Goal: Information Seeking & Learning: Learn about a topic

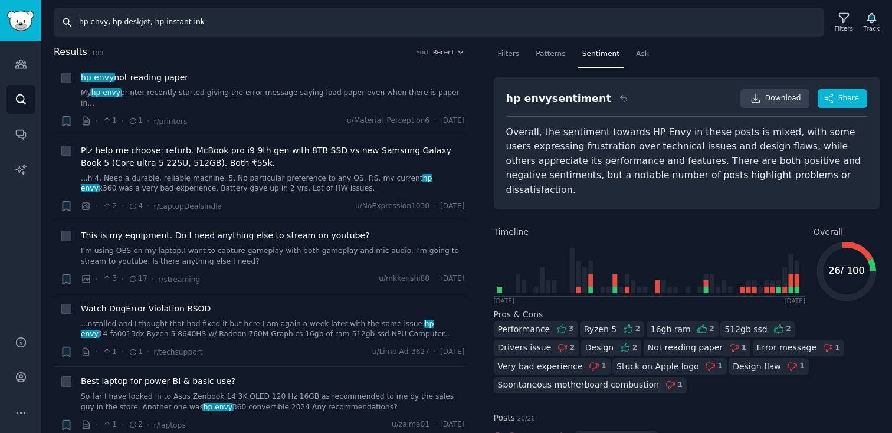
drag, startPoint x: 242, startPoint y: 24, endPoint x: 17, endPoint y: -2, distance: 226.7
click at [17, 0] on html "Audiences Search Conversations AI Reports Help Account More Search hp envy, hp …" at bounding box center [446, 216] width 892 height 433
type input "hp spectre"
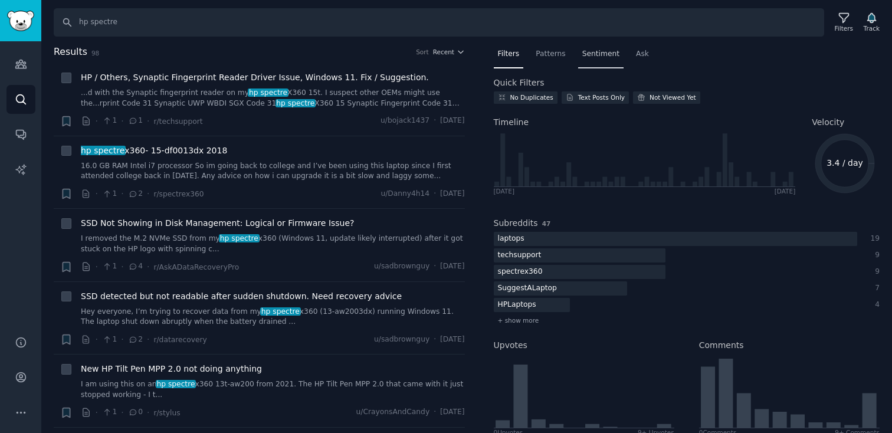
click at [592, 55] on span "Sentiment" at bounding box center [600, 54] width 37 height 11
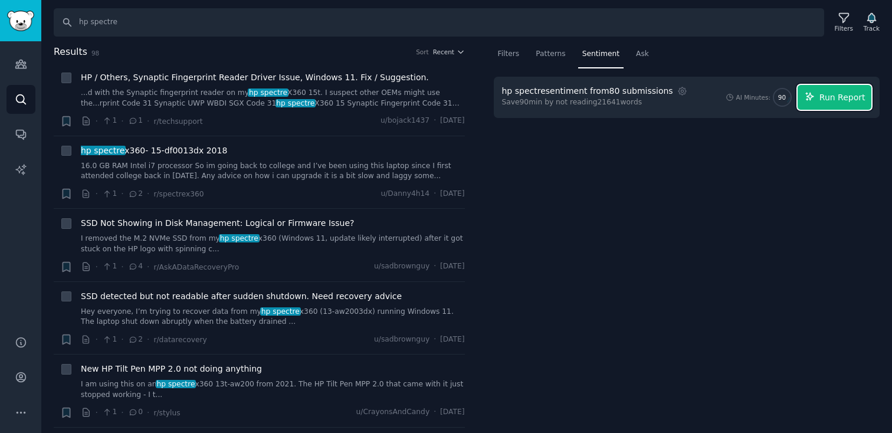
click at [832, 99] on span "Run Report" at bounding box center [842, 97] width 46 height 12
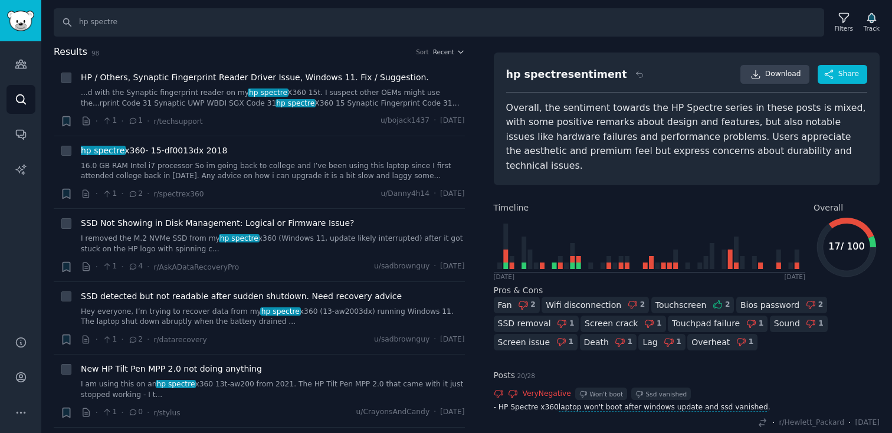
scroll to position [25, 0]
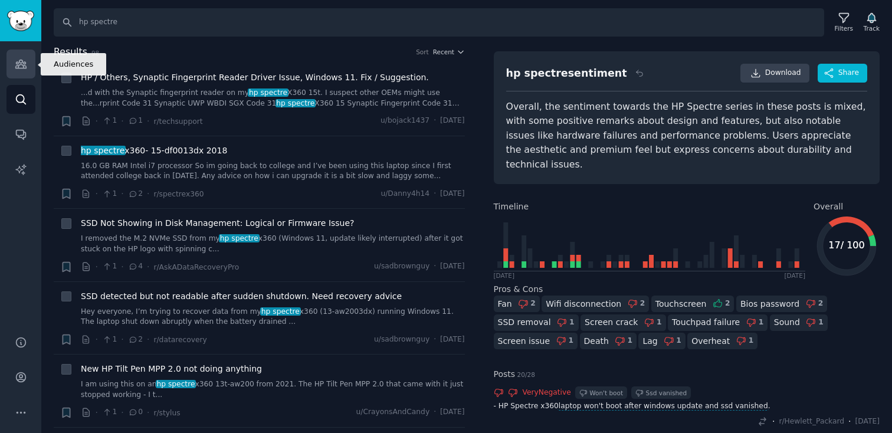
click at [18, 67] on icon "Sidebar" at bounding box center [20, 64] width 11 height 8
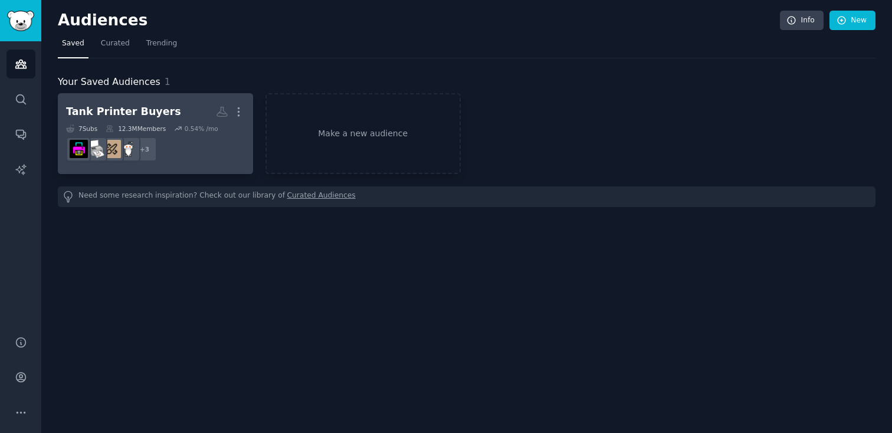
click at [195, 121] on h2 "Tank Printer Buyers More" at bounding box center [155, 111] width 179 height 21
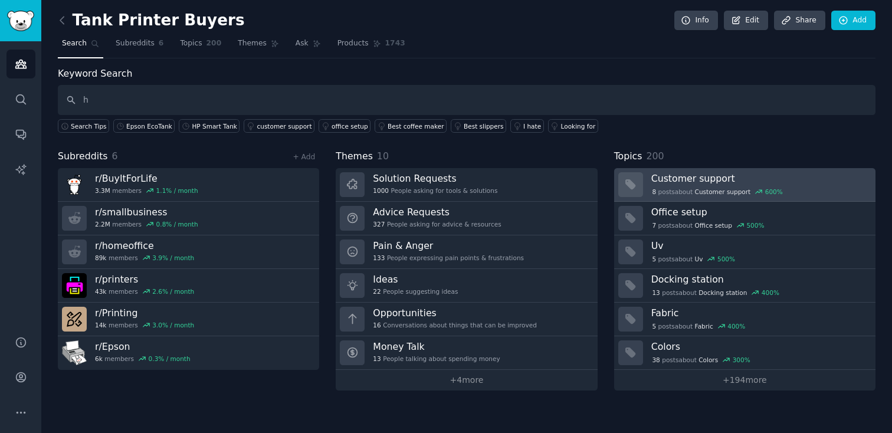
type input "h"
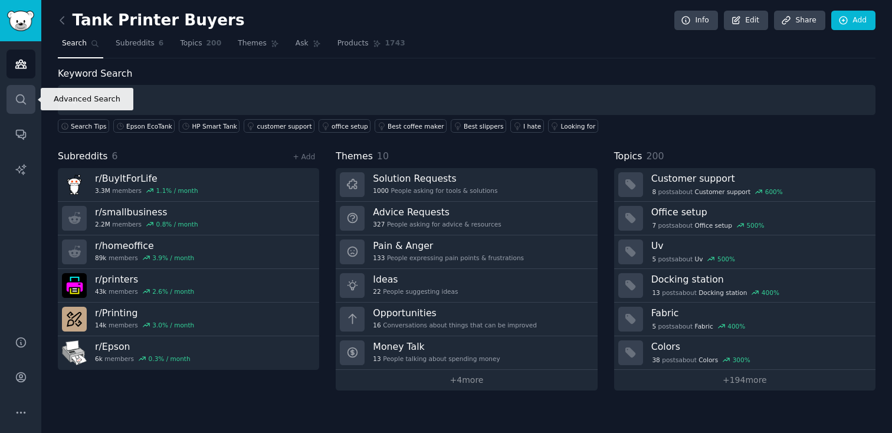
click at [16, 102] on icon "Sidebar" at bounding box center [21, 99] width 12 height 12
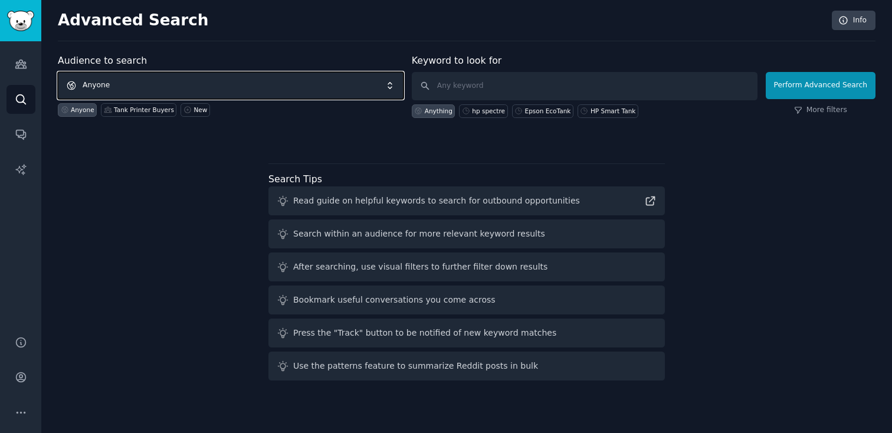
click at [212, 88] on span "Anyone" at bounding box center [231, 85] width 346 height 27
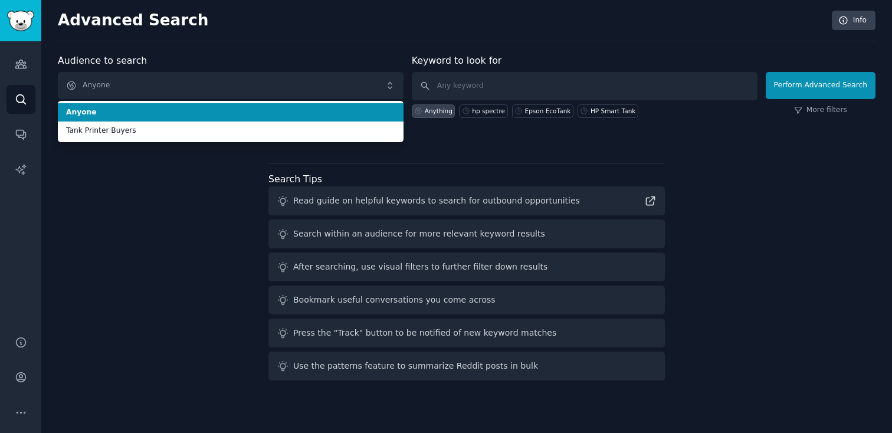
click at [157, 118] on li "Anyone" at bounding box center [231, 112] width 346 height 19
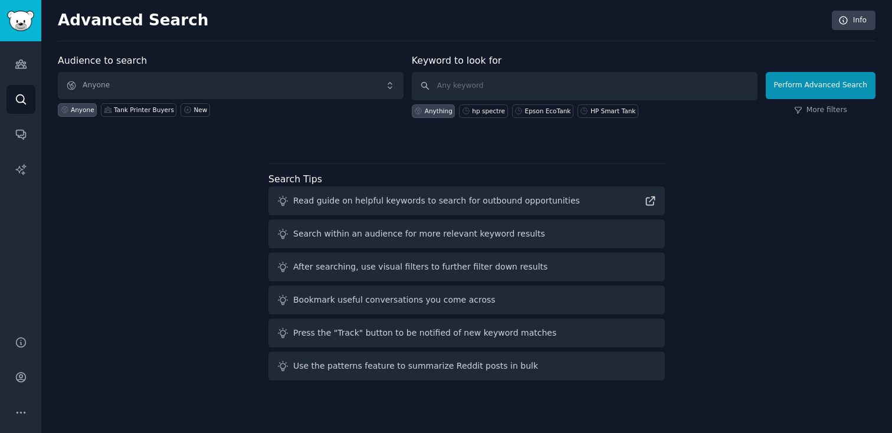
click at [820, 103] on div "Perform Advanced Search More filters" at bounding box center [821, 89] width 110 height 58
click at [820, 111] on link "More filters" at bounding box center [820, 110] width 53 height 11
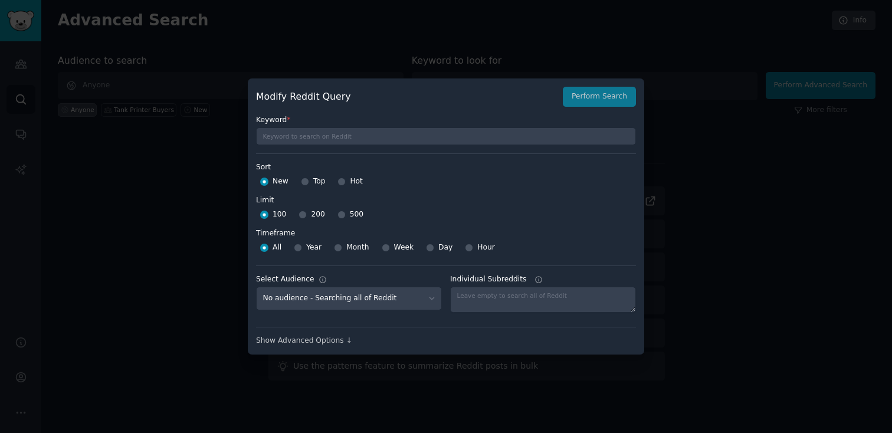
click at [602, 195] on label "Limit" at bounding box center [446, 200] width 380 height 11
click at [313, 359] on div at bounding box center [446, 216] width 892 height 433
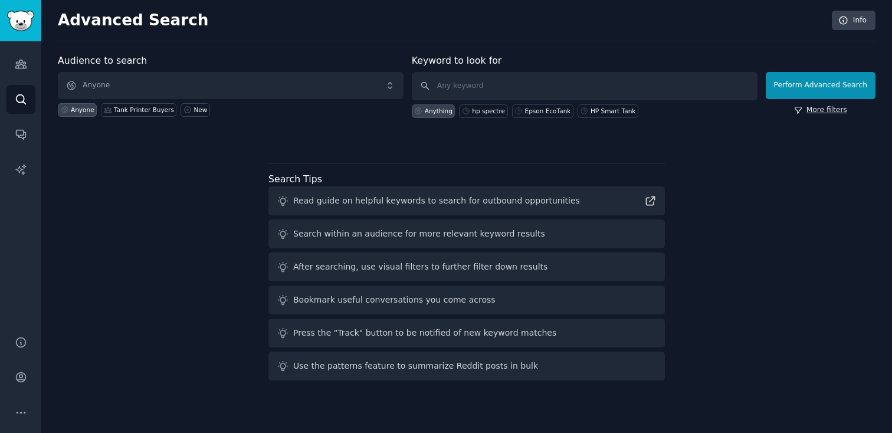
click at [837, 110] on link "More filters" at bounding box center [820, 110] width 53 height 11
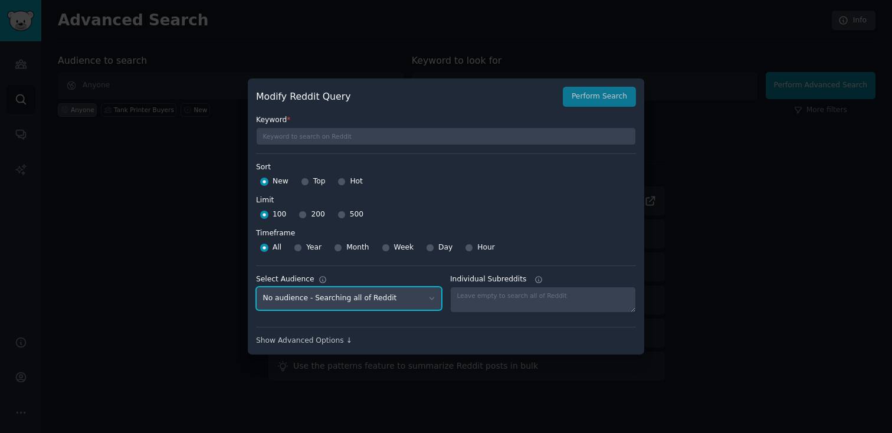
click at [347, 304] on select "No audience - Searching all of Reddit Tank Printer Buyers - 6 Subreddits" at bounding box center [349, 299] width 186 height 24
click at [325, 344] on div "Show Advanced Options ↓" at bounding box center [446, 341] width 380 height 11
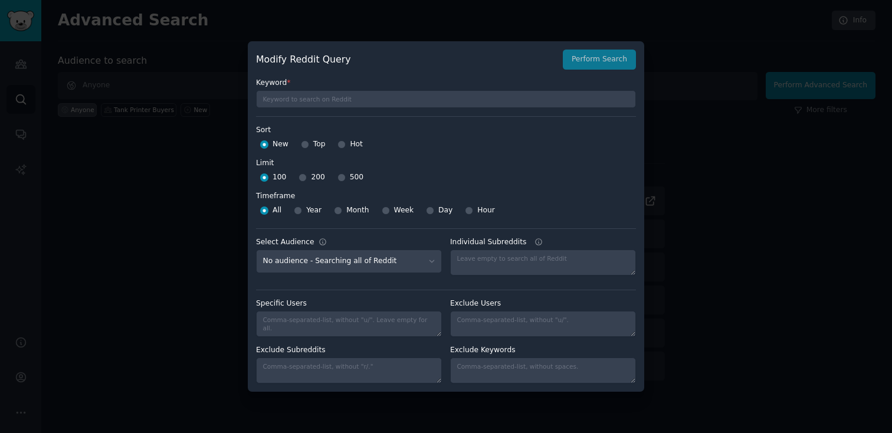
click at [822, 219] on div at bounding box center [446, 216] width 892 height 433
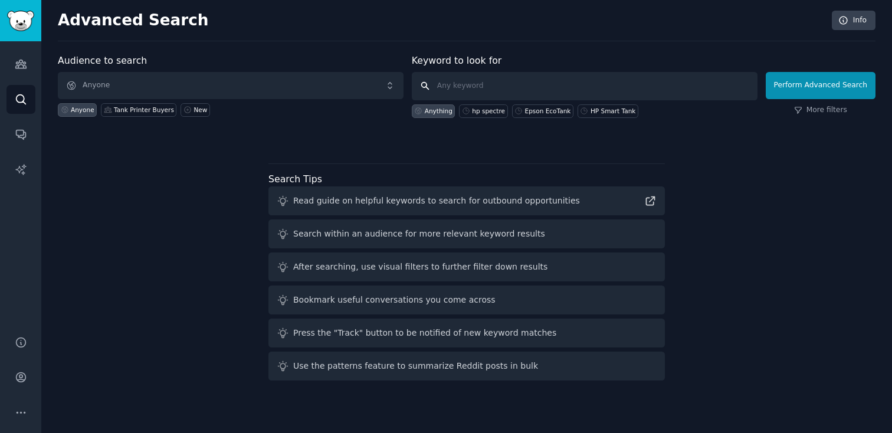
click at [481, 84] on input "text" at bounding box center [585, 86] width 346 height 28
type input "hp envy"
click button "Perform Advanced Search" at bounding box center [821, 85] width 110 height 27
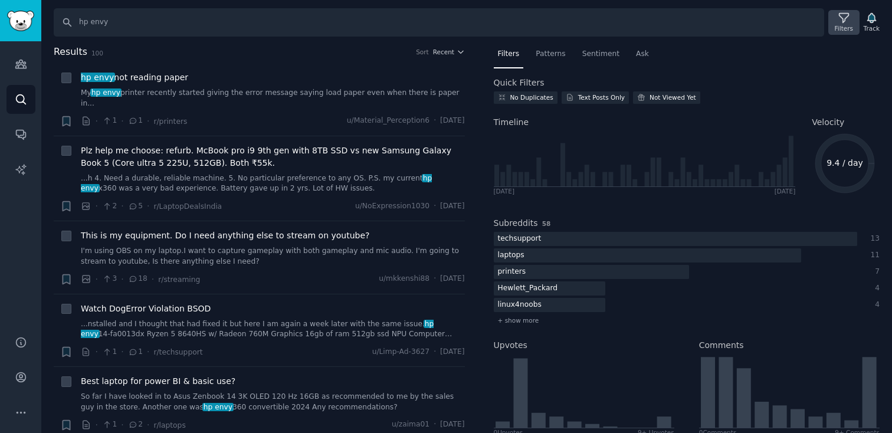
click at [840, 24] on div "Filters" at bounding box center [844, 28] width 18 height 8
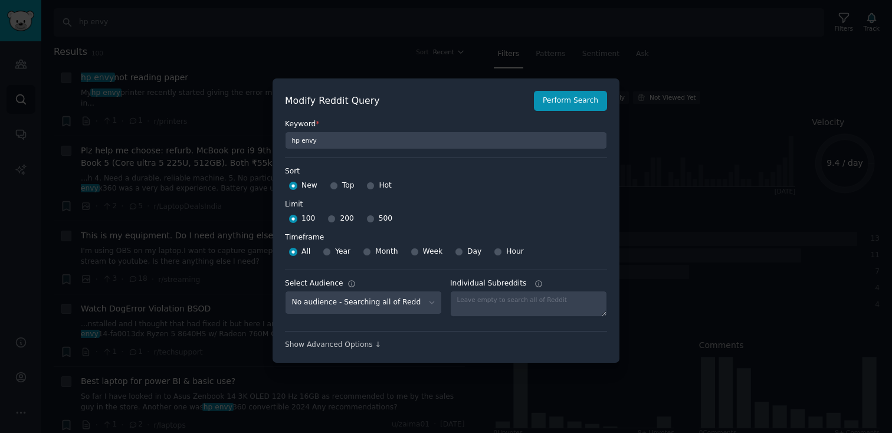
click at [282, 47] on div at bounding box center [446, 216] width 892 height 433
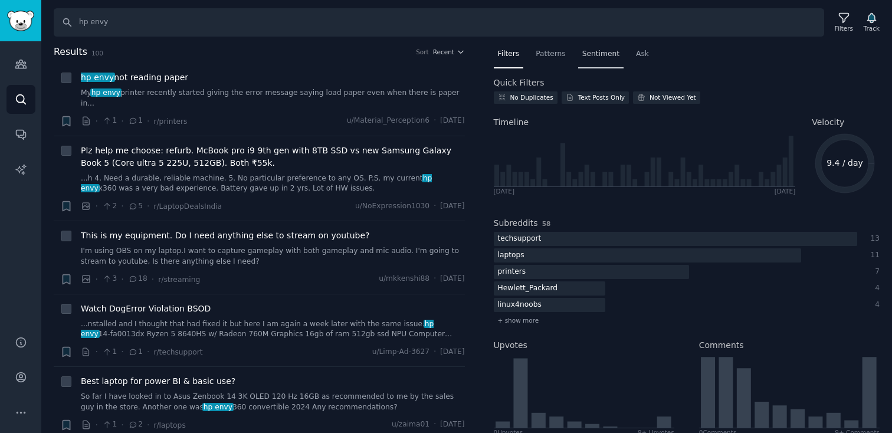
click at [605, 57] on span "Sentiment" at bounding box center [600, 54] width 37 height 11
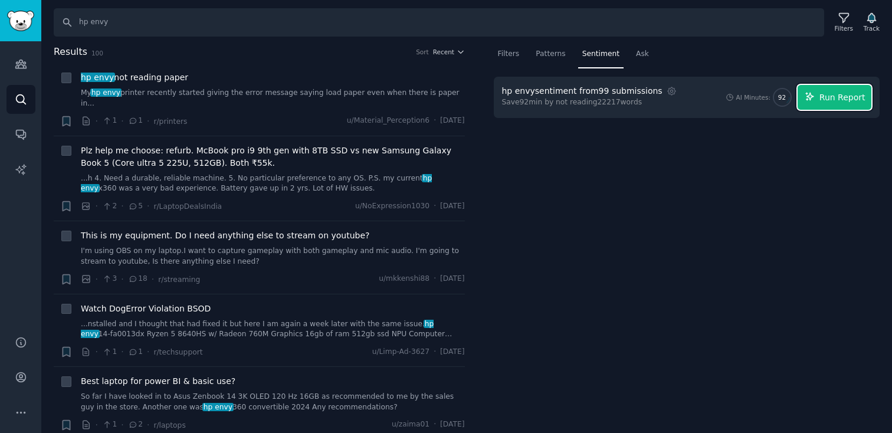
click at [827, 101] on span "Run Report" at bounding box center [842, 97] width 46 height 12
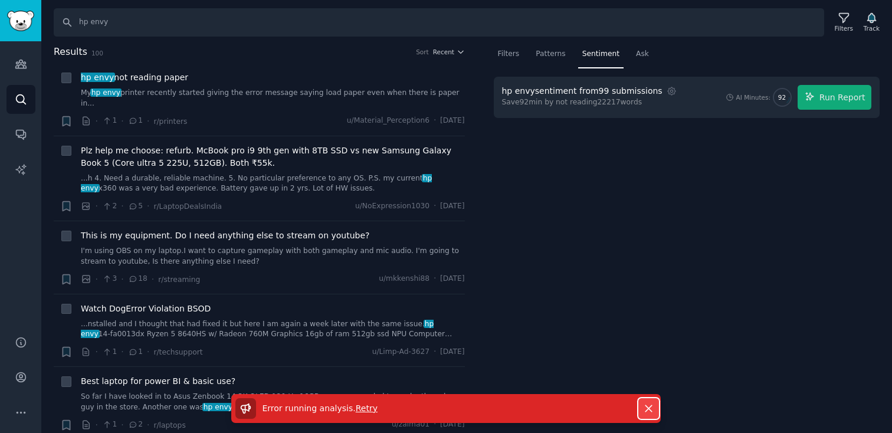
click at [646, 409] on icon "button" at bounding box center [648, 408] width 6 height 6
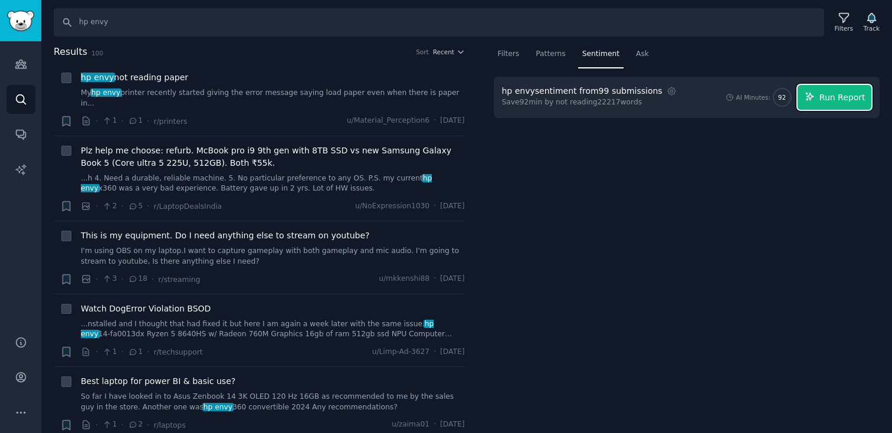
click at [834, 92] on span "Run Report" at bounding box center [842, 97] width 46 height 12
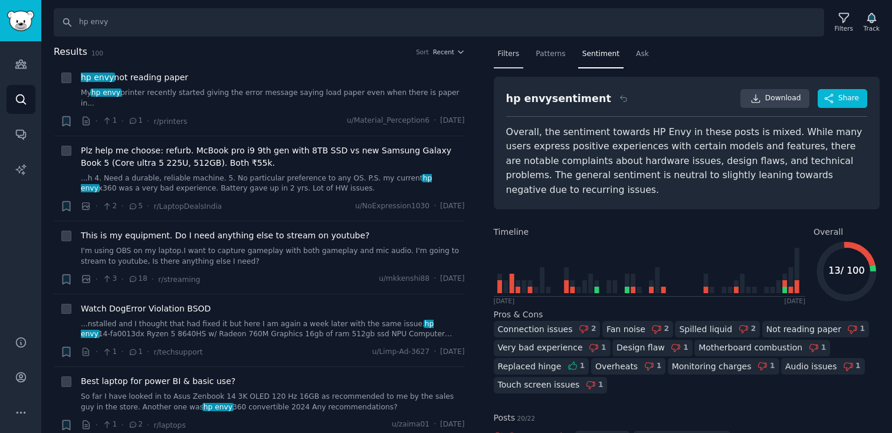
click at [508, 53] on span "Filters" at bounding box center [509, 54] width 22 height 11
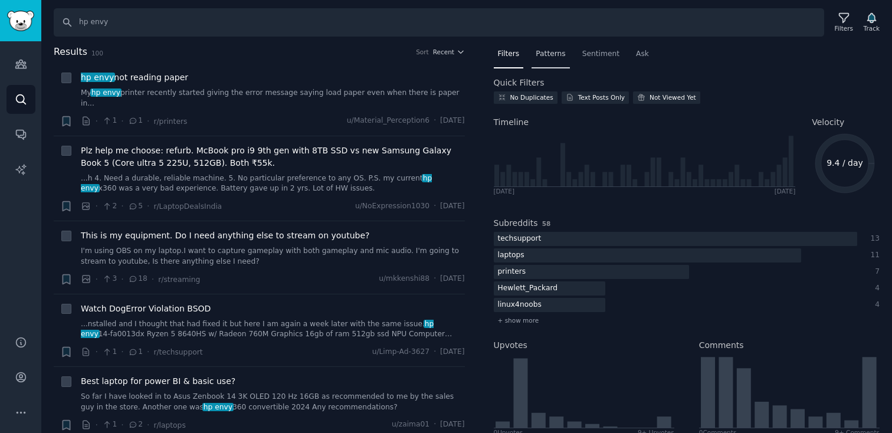
click at [556, 52] on span "Patterns" at bounding box center [550, 54] width 29 height 11
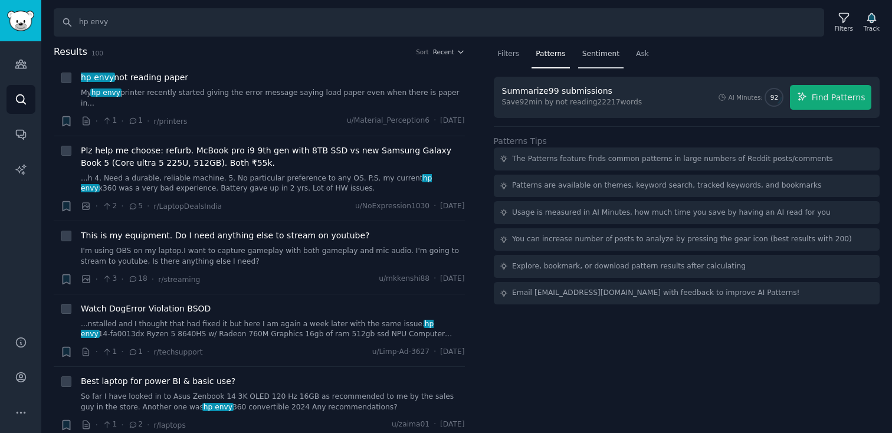
click at [583, 55] on span "Sentiment" at bounding box center [600, 54] width 37 height 11
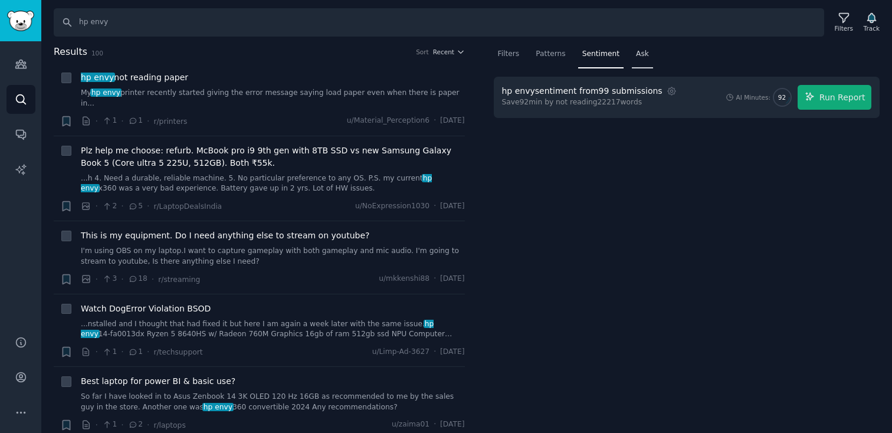
click at [646, 53] on div "Ask" at bounding box center [642, 57] width 21 height 24
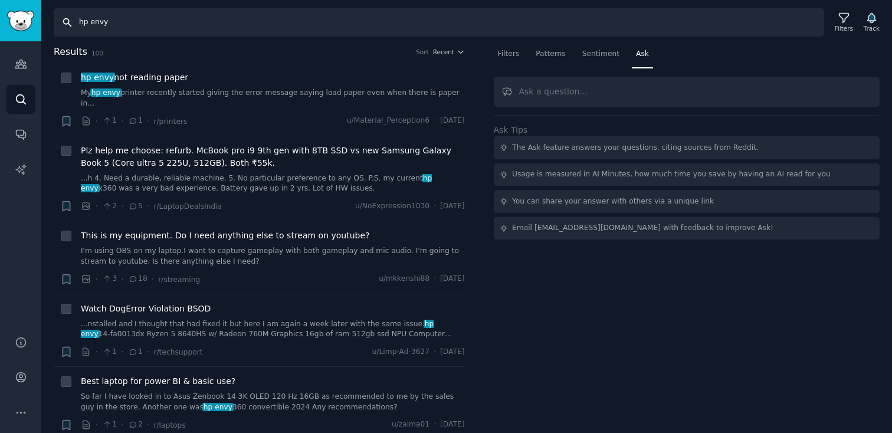
click at [169, 21] on input "hp envy" at bounding box center [439, 22] width 770 height 28
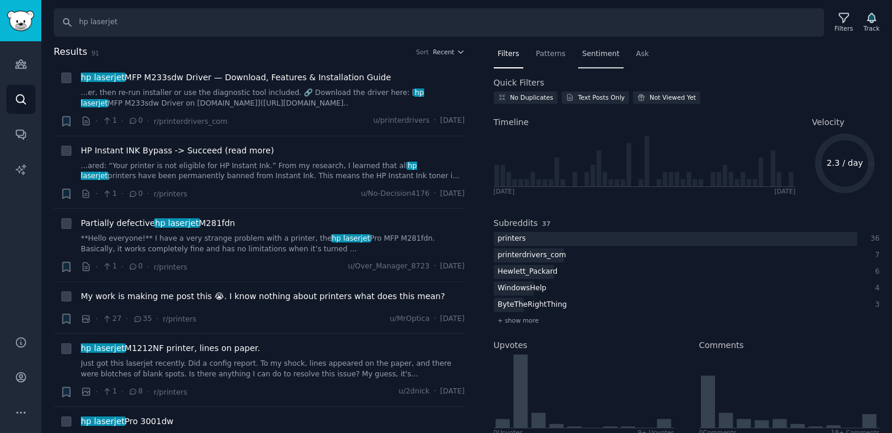
click at [590, 58] on span "Sentiment" at bounding box center [600, 54] width 37 height 11
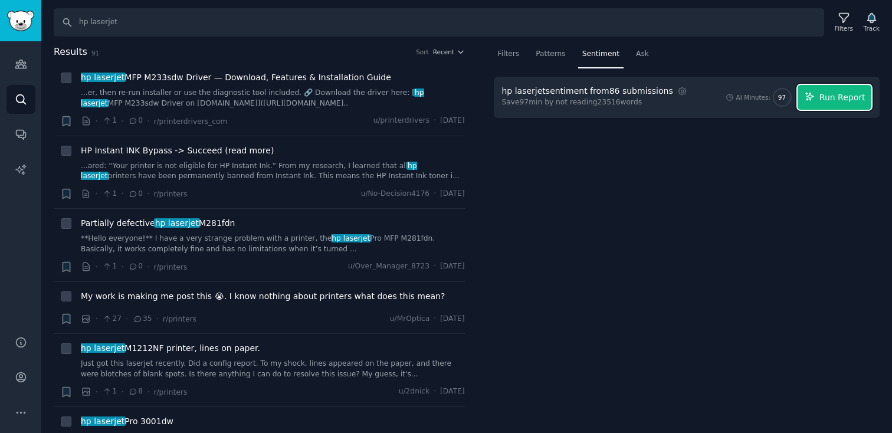
click at [844, 100] on span "Run Report" at bounding box center [842, 97] width 46 height 12
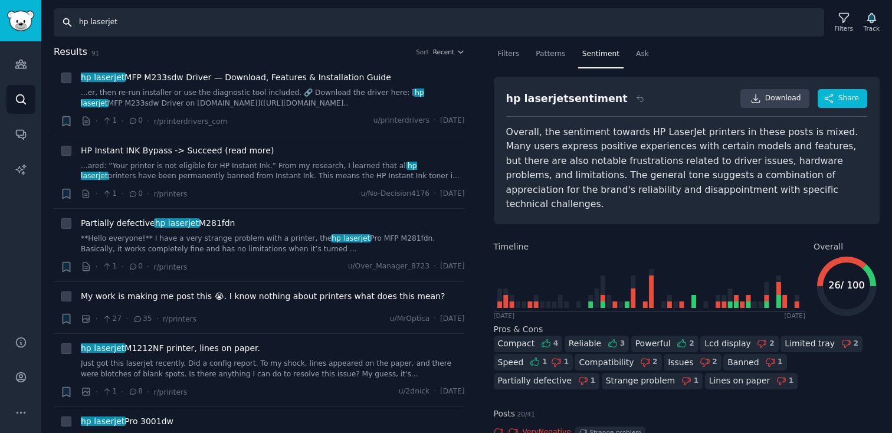
click at [188, 29] on input "hp laserjet" at bounding box center [439, 22] width 770 height 28
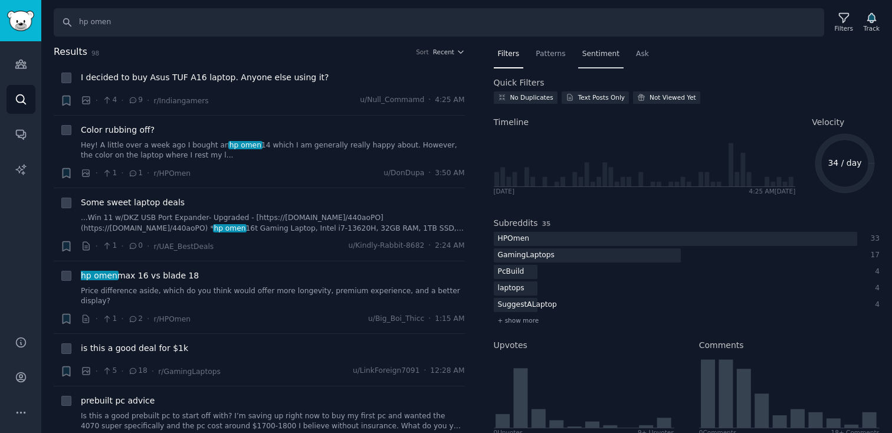
click at [596, 53] on span "Sentiment" at bounding box center [600, 54] width 37 height 11
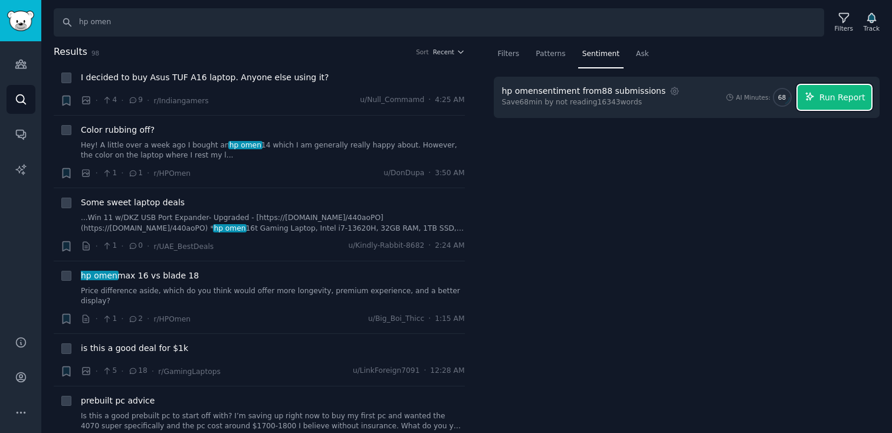
click at [853, 96] on span "Run Report" at bounding box center [842, 97] width 46 height 12
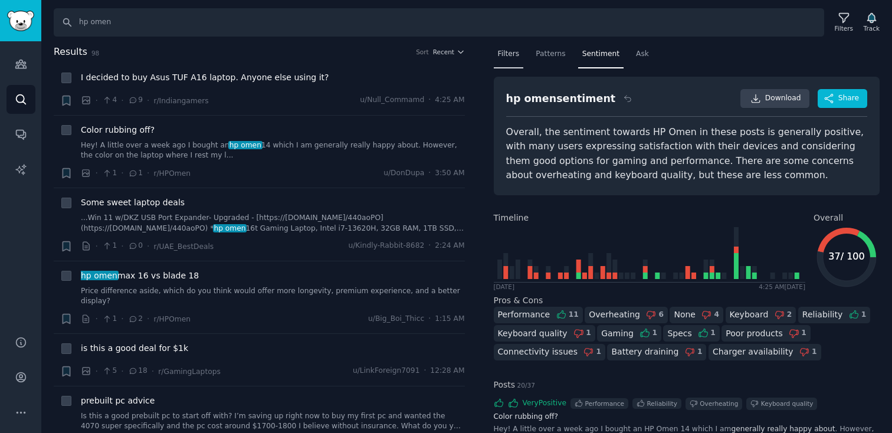
click at [514, 55] on span "Filters" at bounding box center [509, 54] width 22 height 11
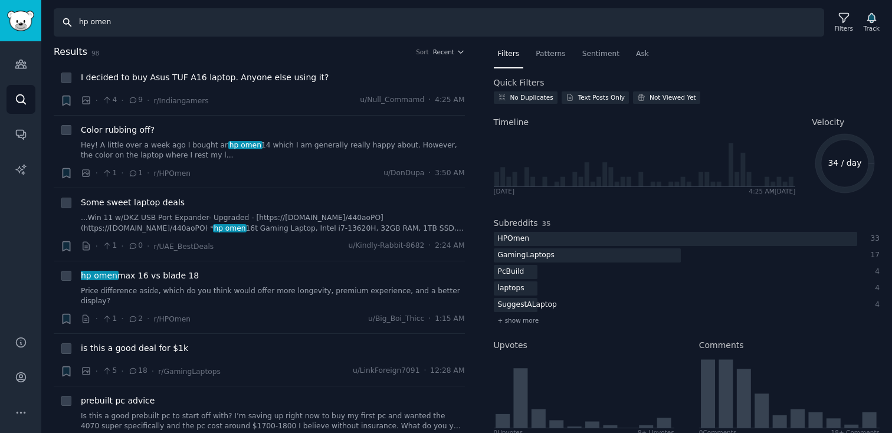
click at [158, 30] on input "hp omen" at bounding box center [439, 22] width 770 height 28
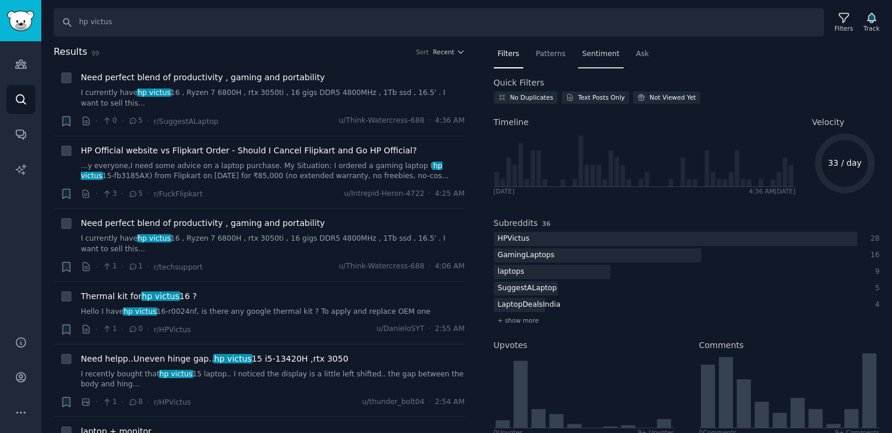
click at [606, 58] on span "Sentiment" at bounding box center [600, 54] width 37 height 11
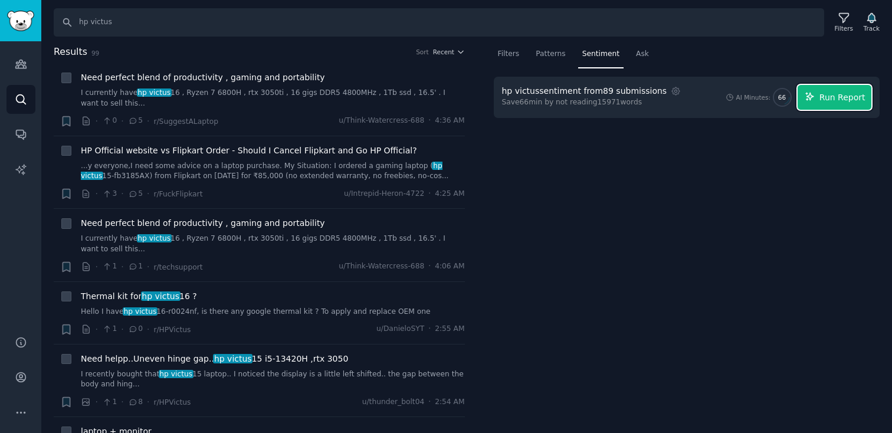
click at [823, 94] on span "Run Report" at bounding box center [842, 97] width 46 height 12
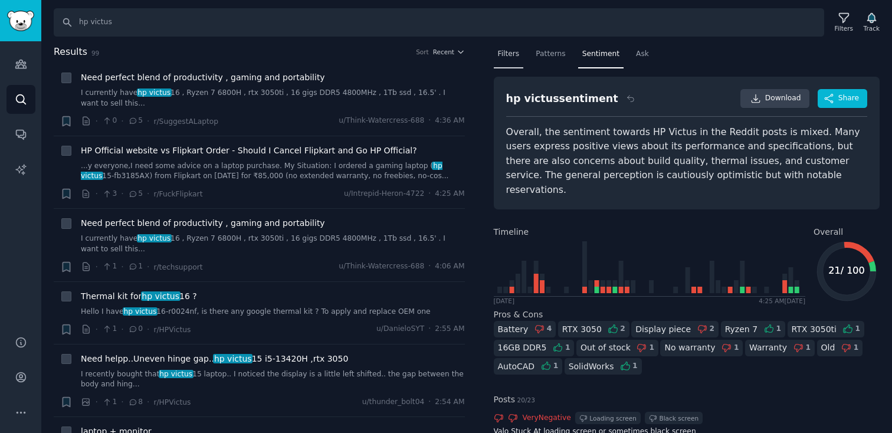
click at [511, 55] on span "Filters" at bounding box center [509, 54] width 22 height 11
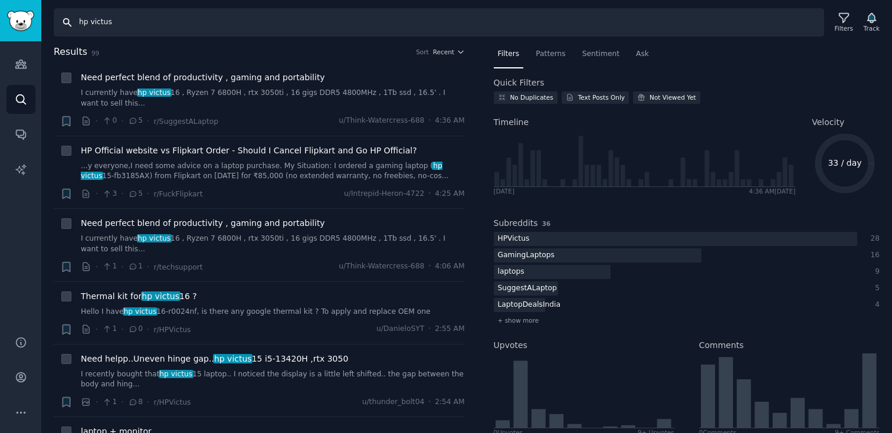
click at [115, 27] on input "hp victus" at bounding box center [439, 22] width 770 height 28
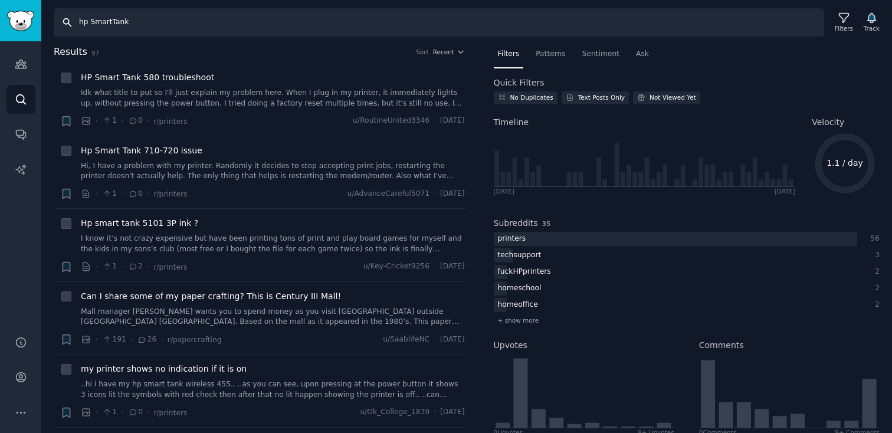
click at [110, 23] on input "hp SmartTank" at bounding box center [439, 22] width 770 height 28
type input "hp Smart Tank"
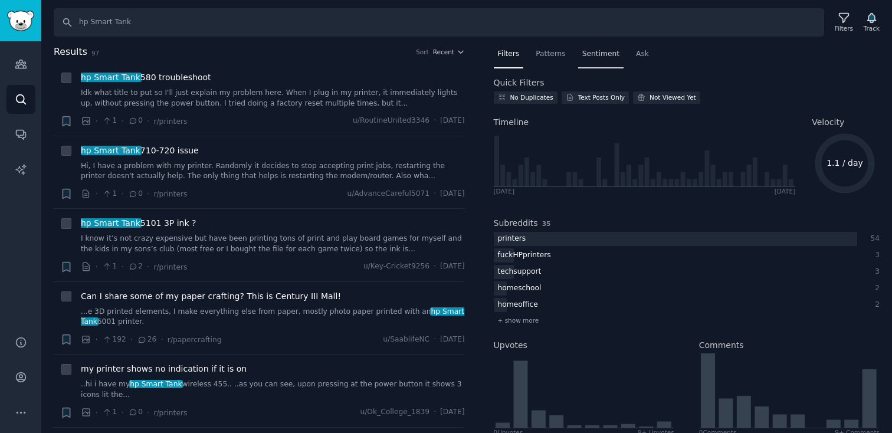
click at [602, 50] on span "Sentiment" at bounding box center [600, 54] width 37 height 11
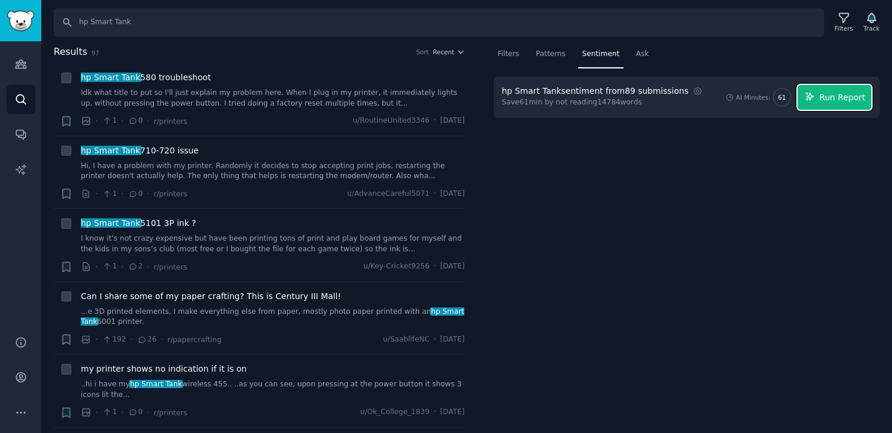
click at [854, 95] on span "Run Report" at bounding box center [842, 97] width 46 height 12
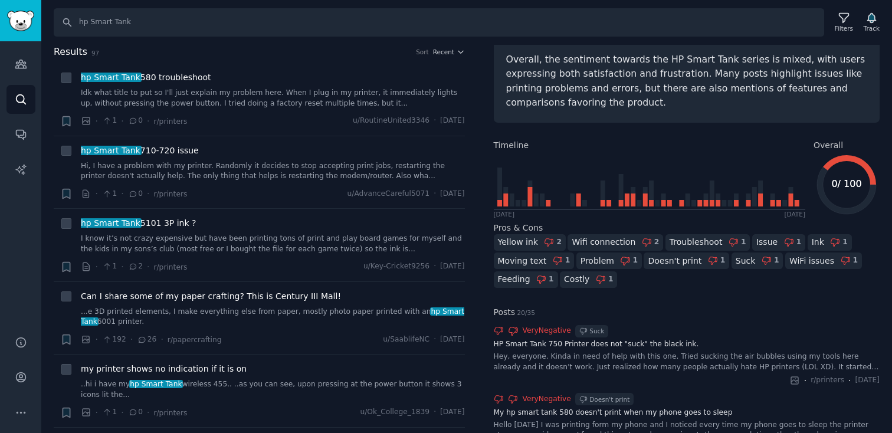
scroll to position [74, 0]
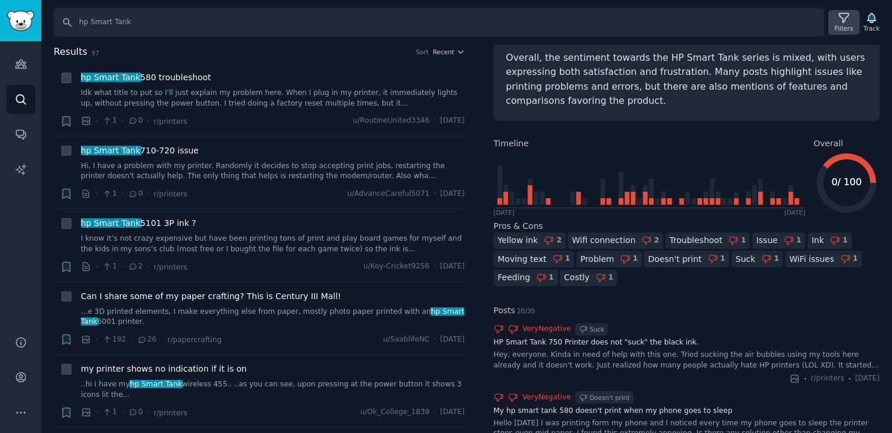
click at [846, 24] on div "Filters" at bounding box center [844, 28] width 18 height 8
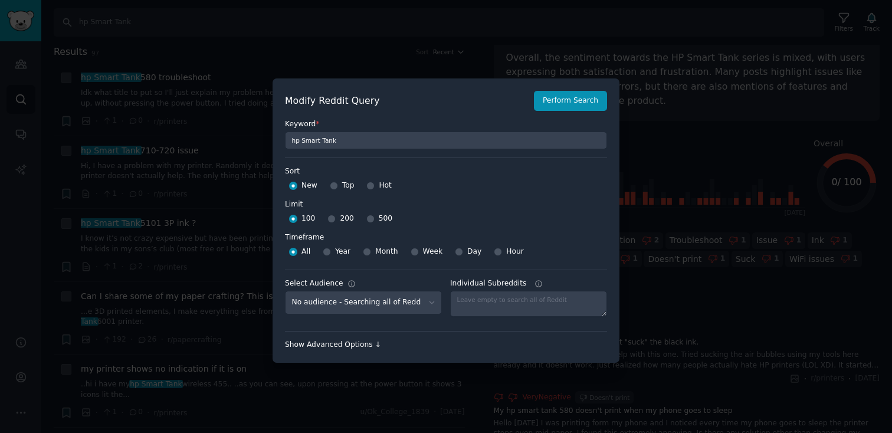
click at [340, 344] on div "Show Advanced Options ↓" at bounding box center [446, 345] width 322 height 11
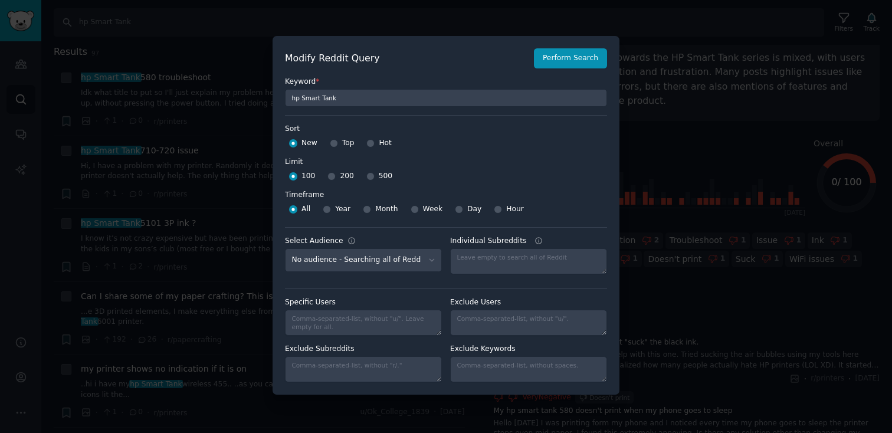
scroll to position [0, 0]
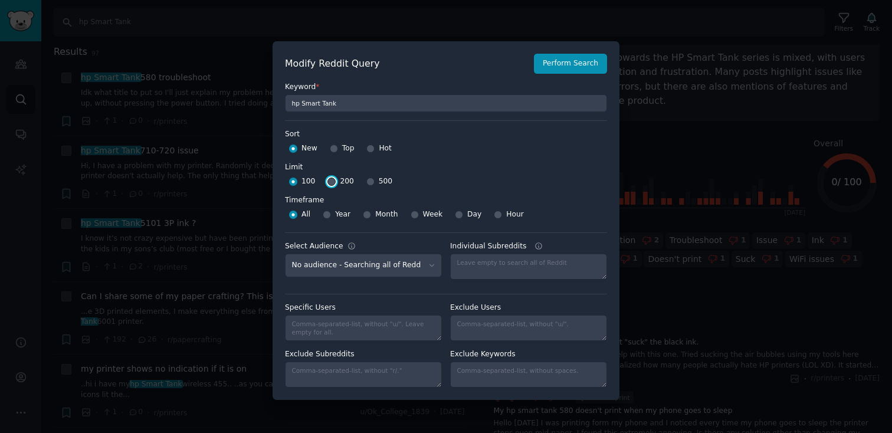
click at [332, 181] on input "200" at bounding box center [331, 182] width 8 height 8
radio input "true"
click at [571, 67] on button "Perform Search" at bounding box center [570, 64] width 73 height 20
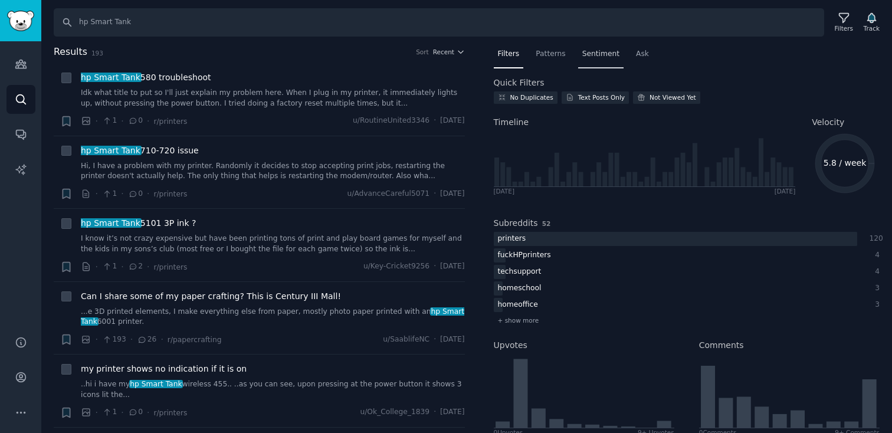
click at [595, 58] on span "Sentiment" at bounding box center [600, 54] width 37 height 11
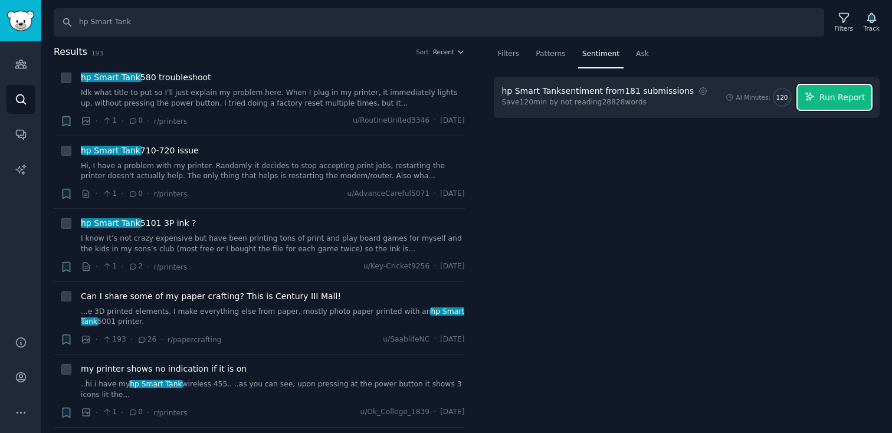
click at [822, 98] on span "Run Report" at bounding box center [842, 97] width 46 height 12
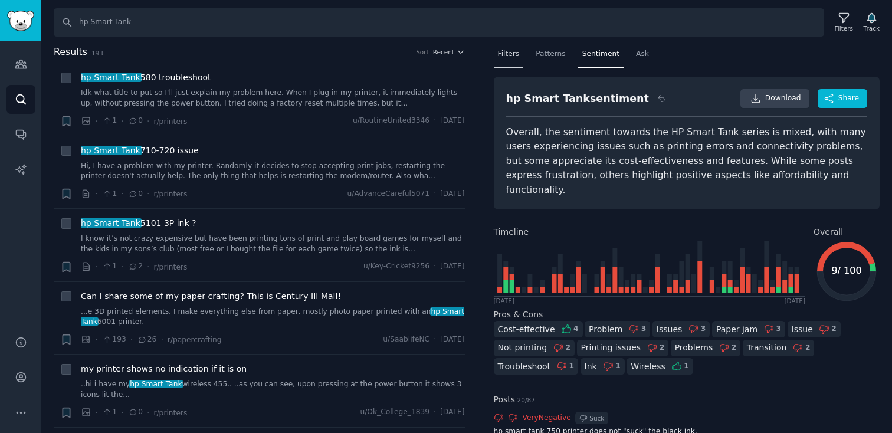
click at [505, 54] on span "Filters" at bounding box center [509, 54] width 22 height 11
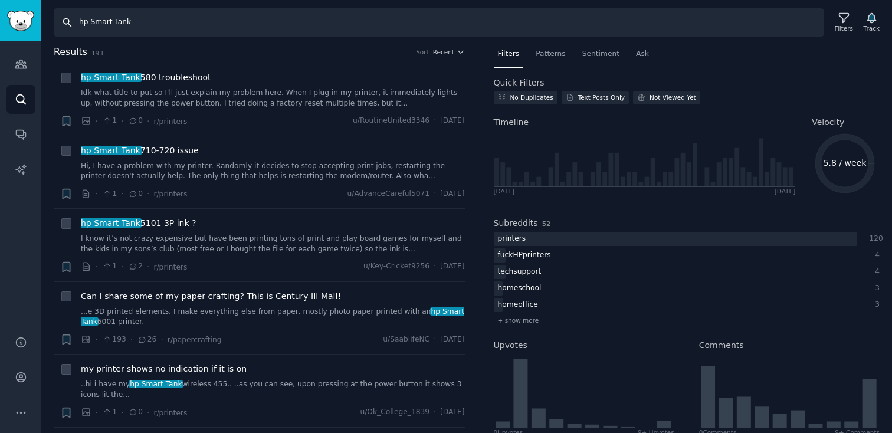
drag, startPoint x: 133, startPoint y: 25, endPoint x: 91, endPoint y: 22, distance: 41.4
click at [91, 22] on input "hp Smart Tank" at bounding box center [439, 22] width 770 height 28
type input "hp omen"
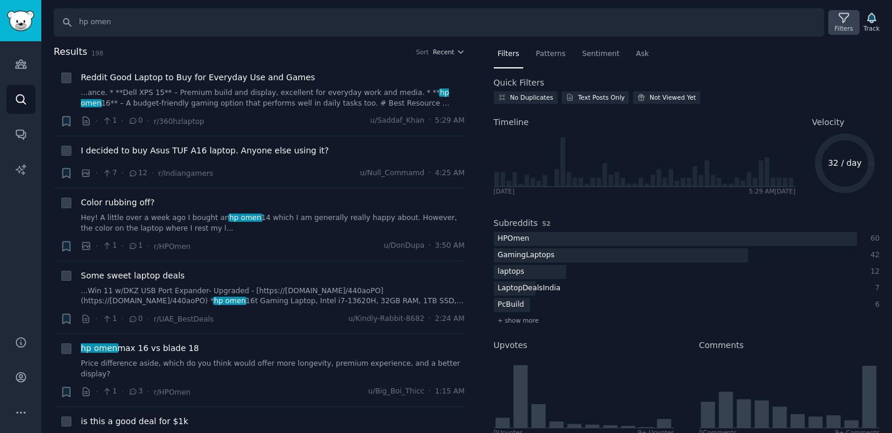
click at [845, 30] on div "Filters" at bounding box center [844, 28] width 18 height 8
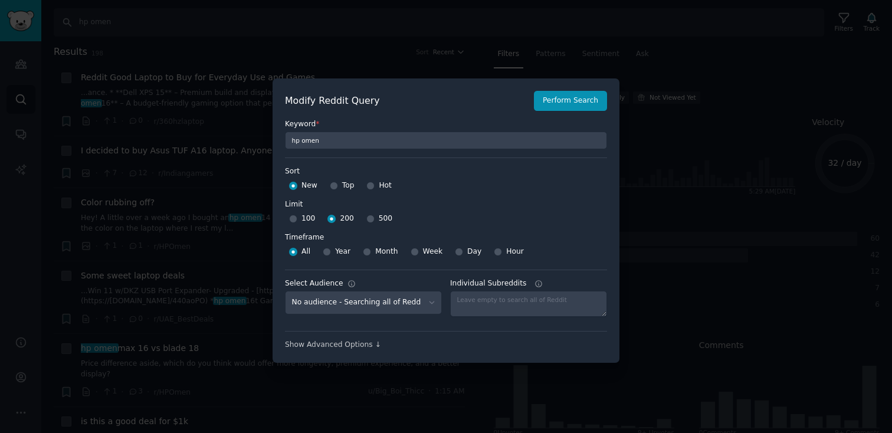
click at [660, 116] on div at bounding box center [446, 216] width 892 height 433
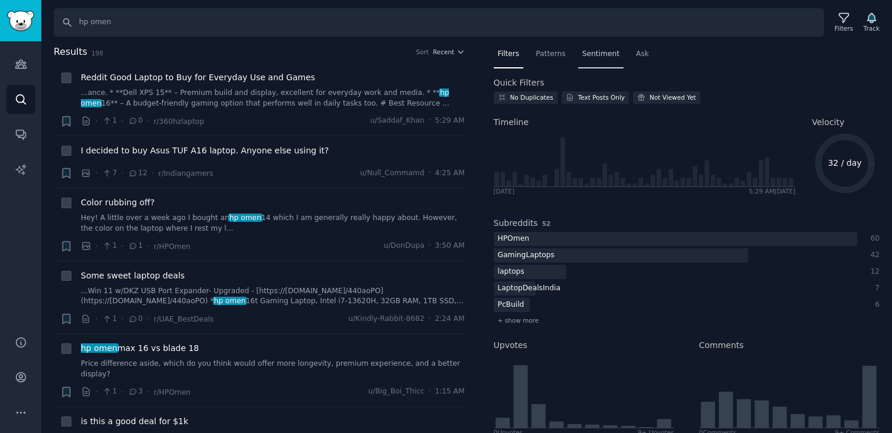
click at [595, 57] on span "Sentiment" at bounding box center [600, 54] width 37 height 11
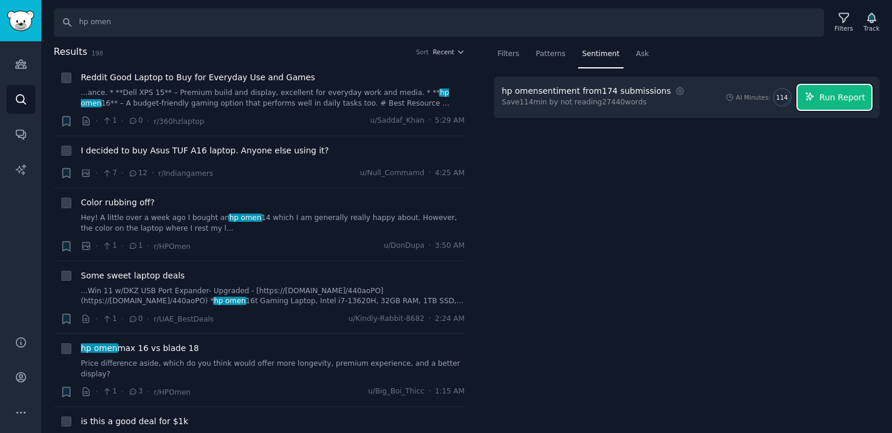
click at [815, 98] on icon "button" at bounding box center [809, 96] width 11 height 11
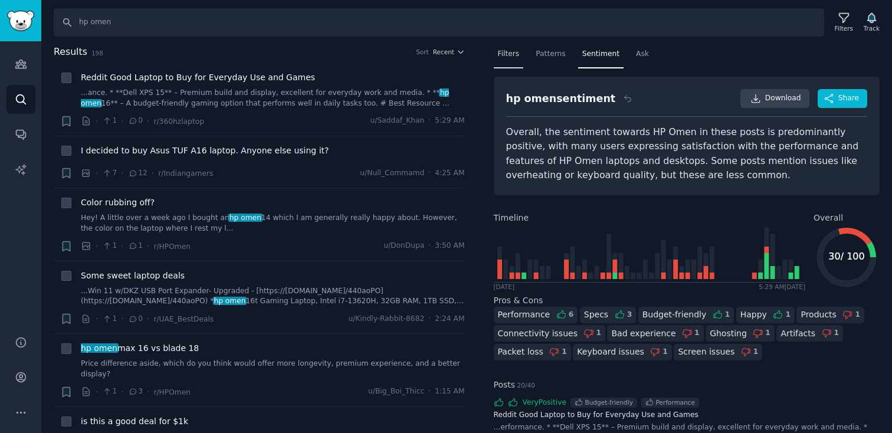
click at [507, 54] on span "Filters" at bounding box center [509, 54] width 22 height 11
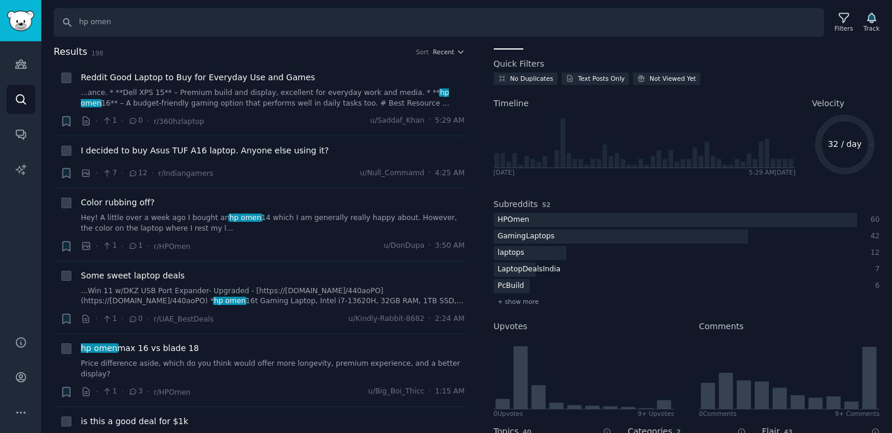
scroll to position [15, 0]
